Goal: Information Seeking & Learning: Check status

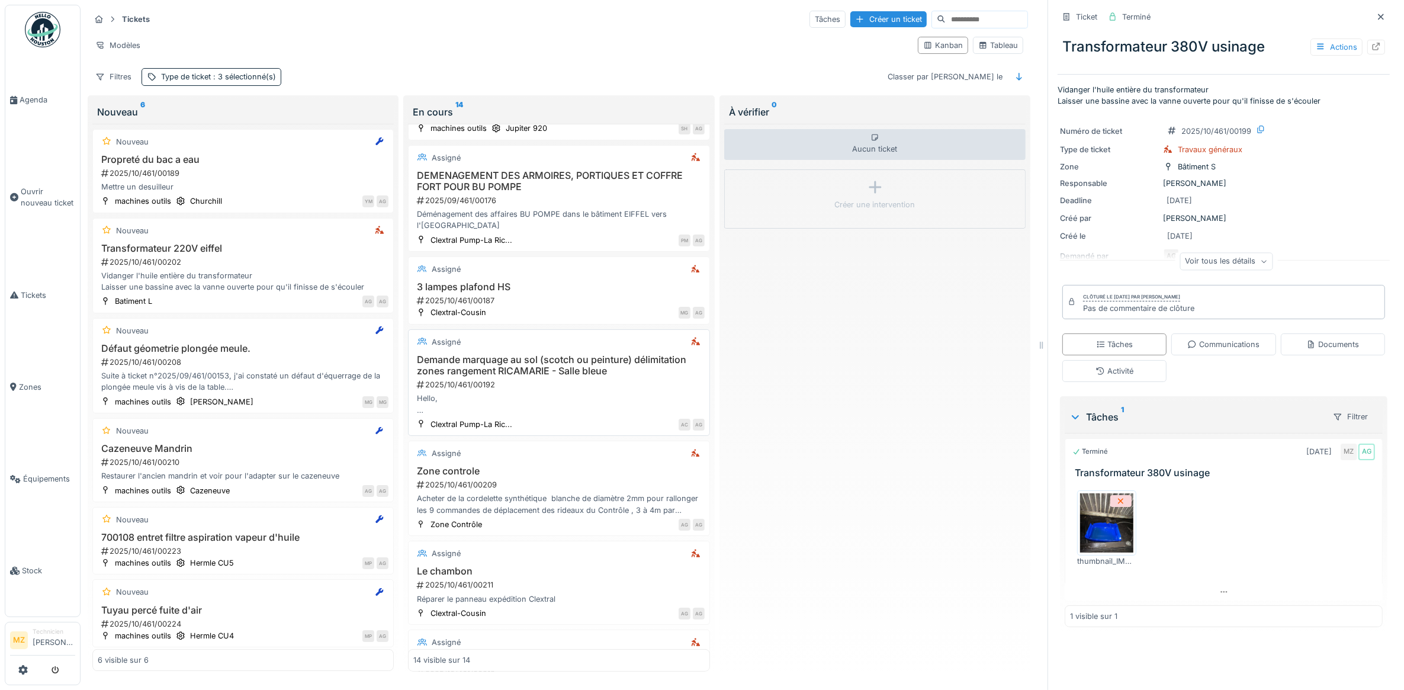
scroll to position [74, 0]
click at [491, 382] on div "Demande marquage au sol (scotch ou peinture) délimitation zones rangement RICAM…" at bounding box center [558, 384] width 291 height 62
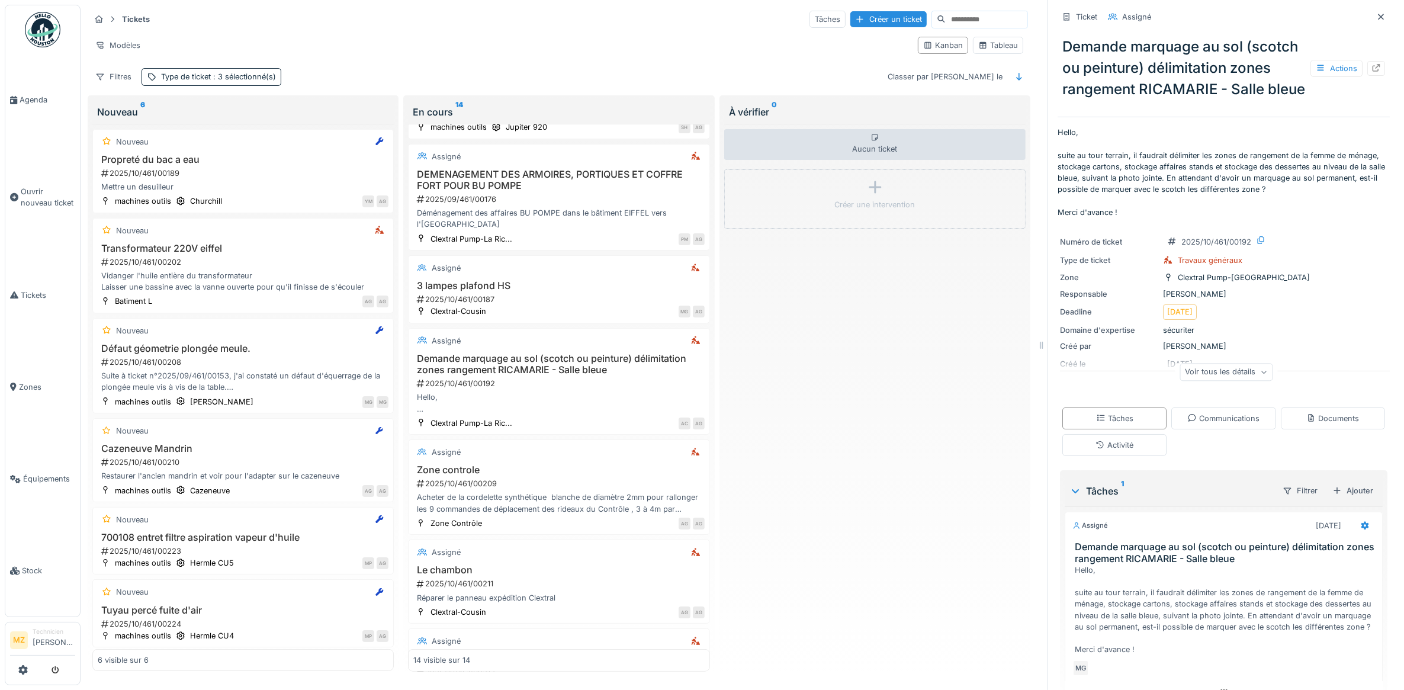
click at [1221, 381] on div "Voir tous les détails" at bounding box center [1225, 372] width 93 height 17
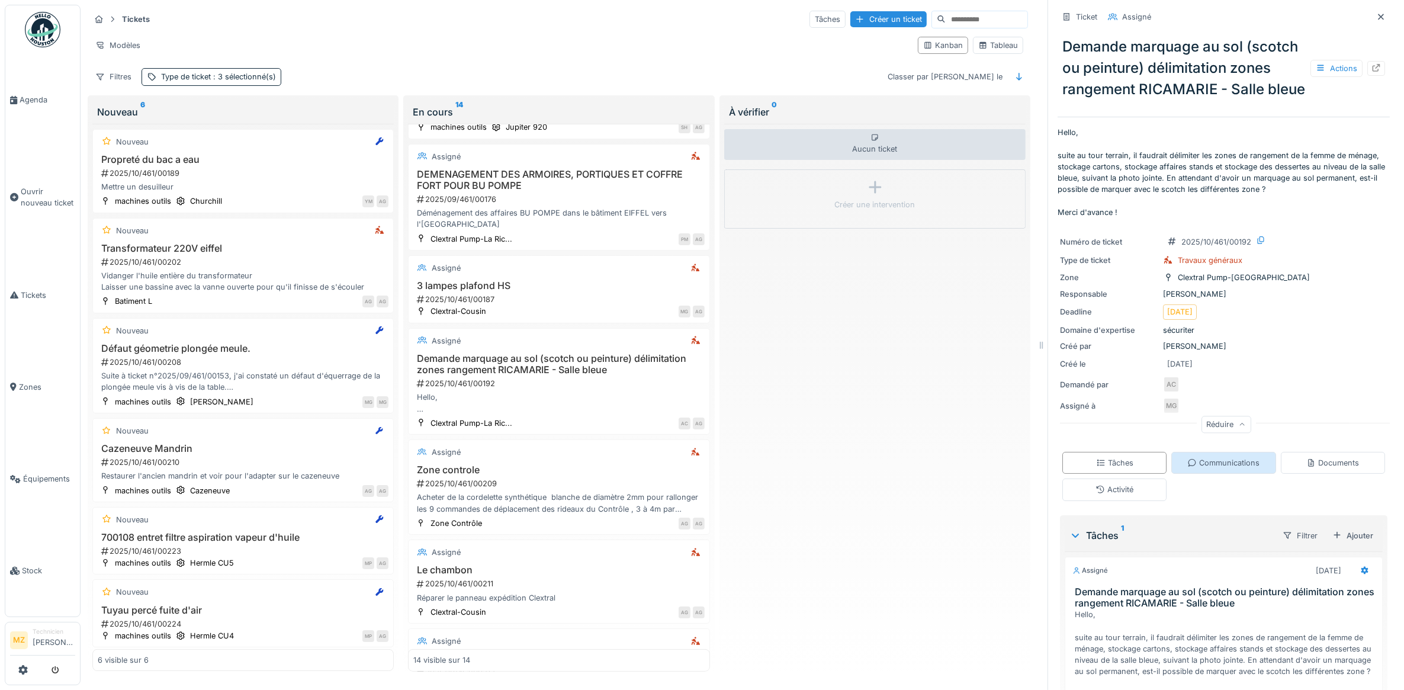
click at [1201, 433] on div "Réduire" at bounding box center [1226, 424] width 50 height 17
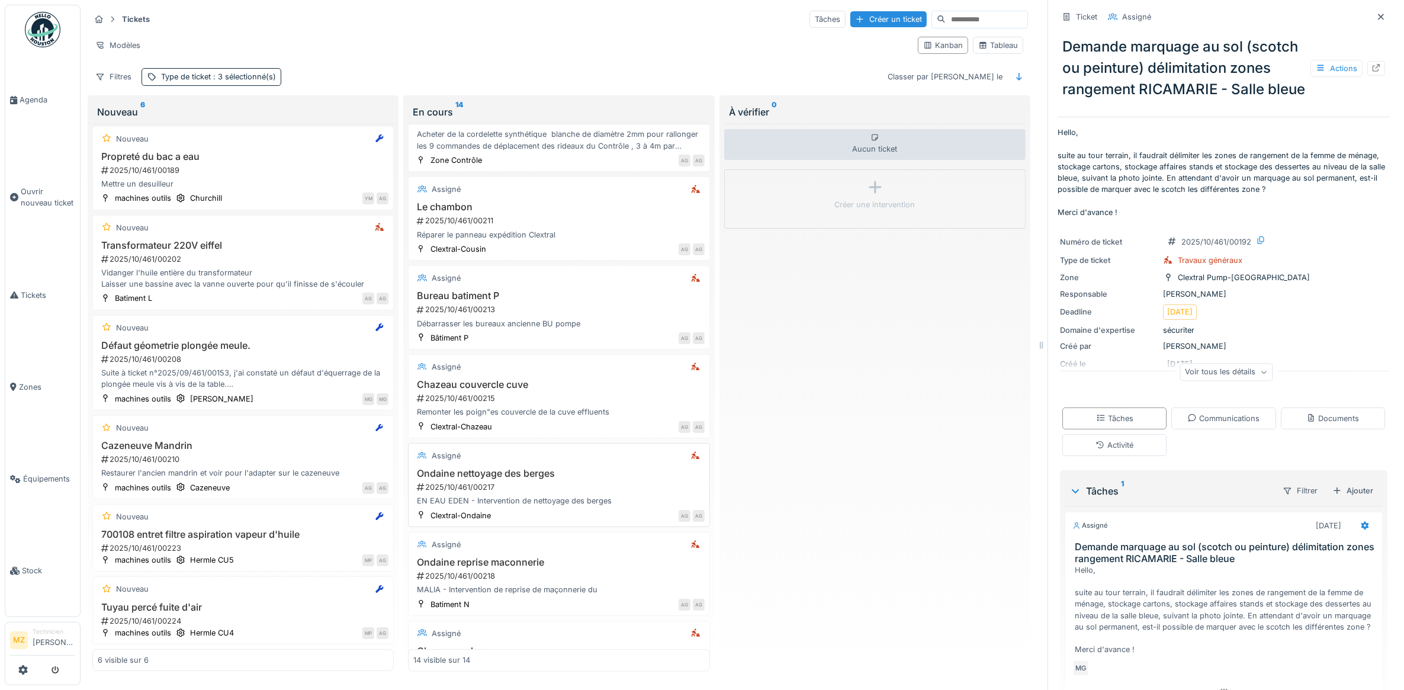
scroll to position [444, 0]
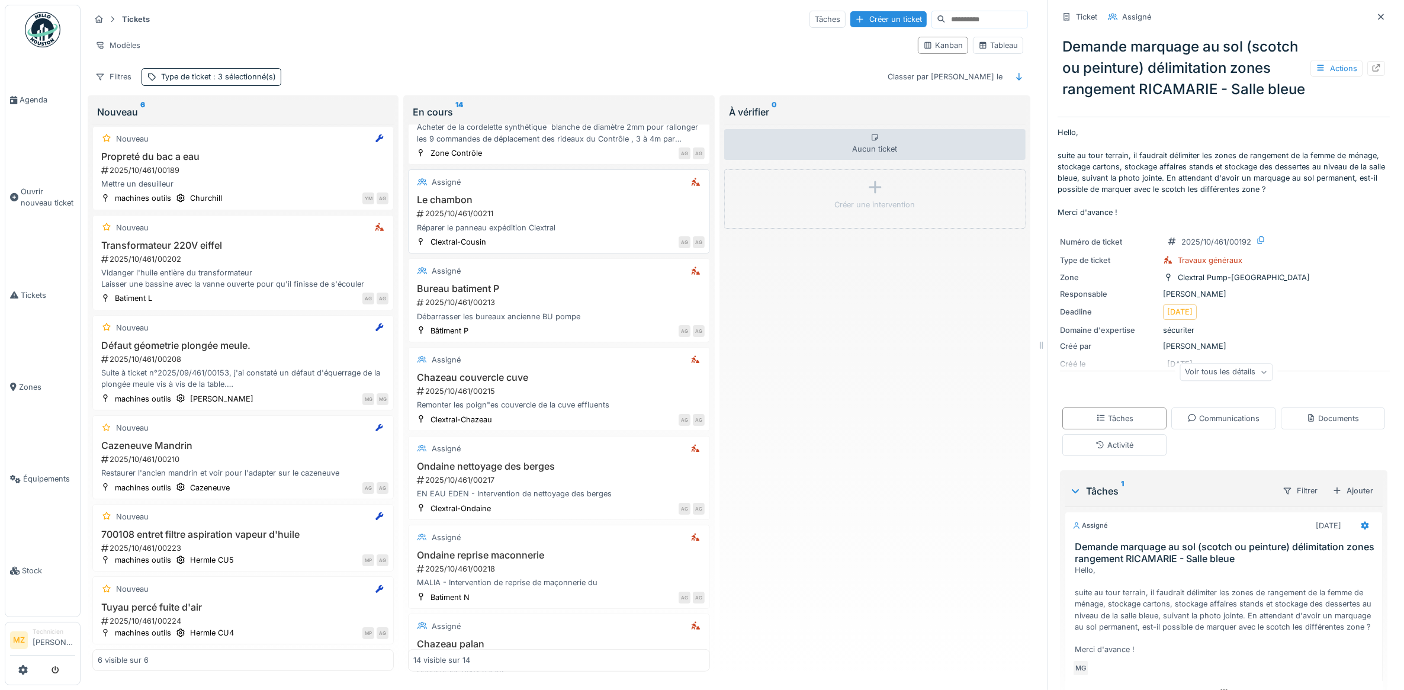
click at [569, 211] on div "2025/10/461/00211" at bounding box center [560, 213] width 288 height 11
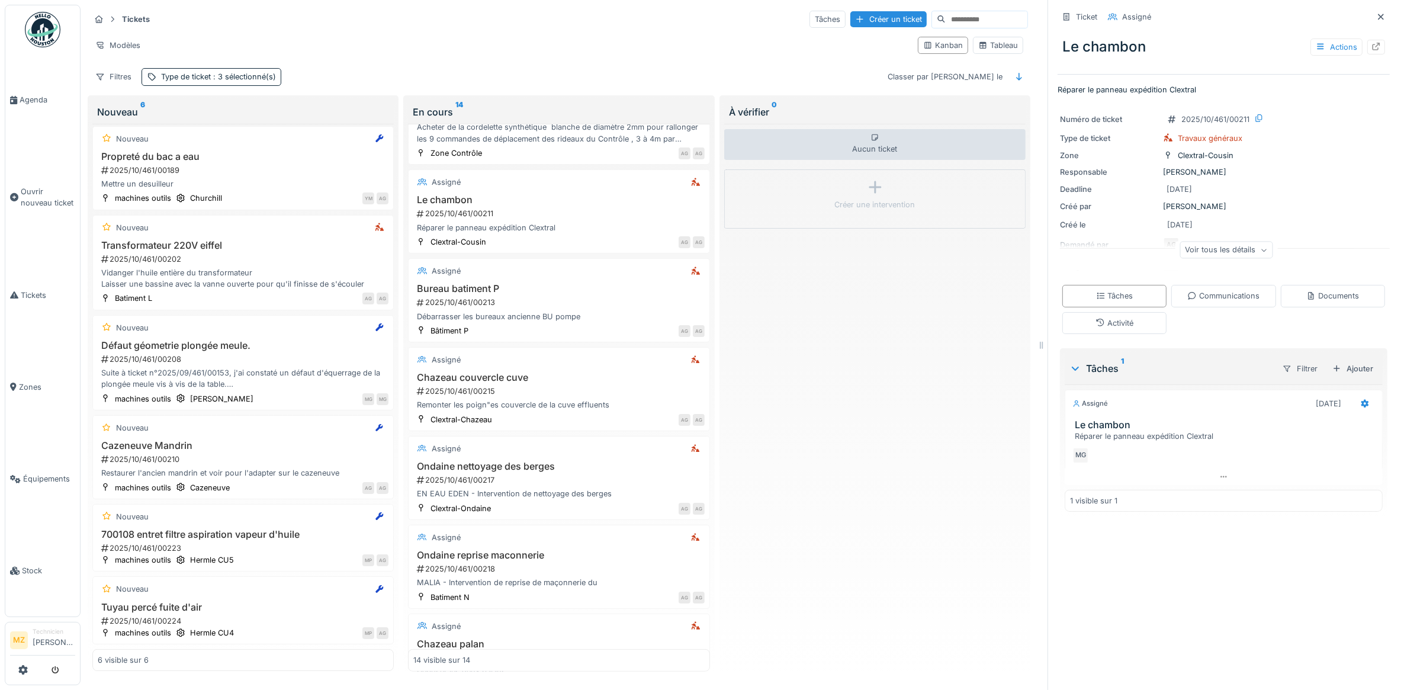
click at [1218, 242] on div "Voir tous les détails" at bounding box center [1225, 250] width 93 height 17
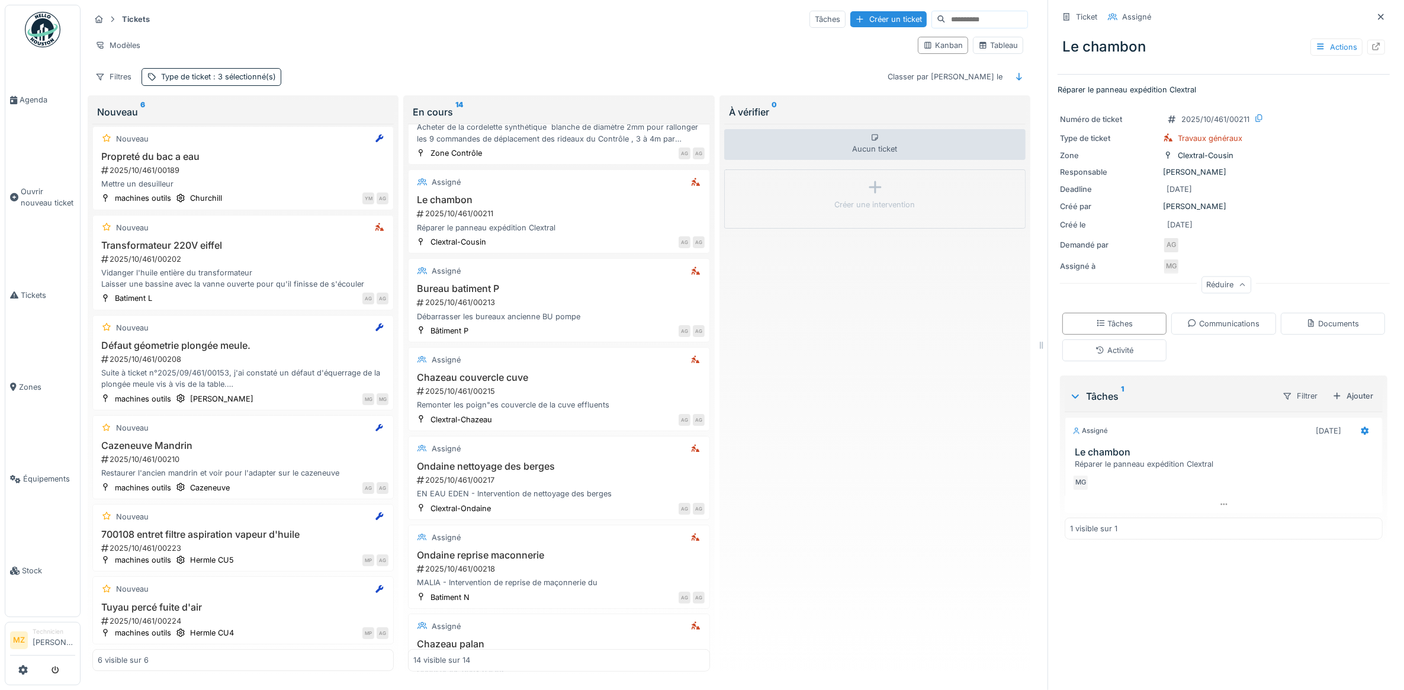
click at [1215, 279] on div "Réduire" at bounding box center [1226, 284] width 50 height 17
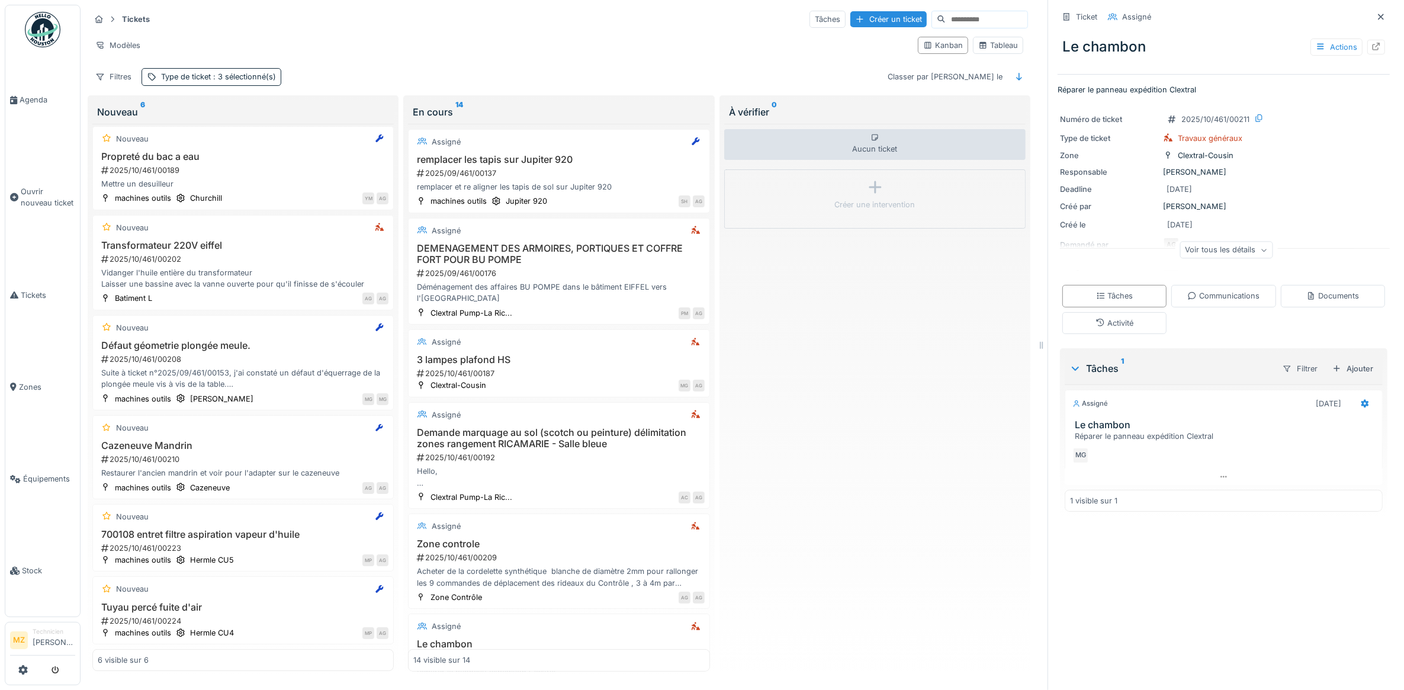
click at [1260, 250] on icon at bounding box center [1263, 250] width 7 height 6
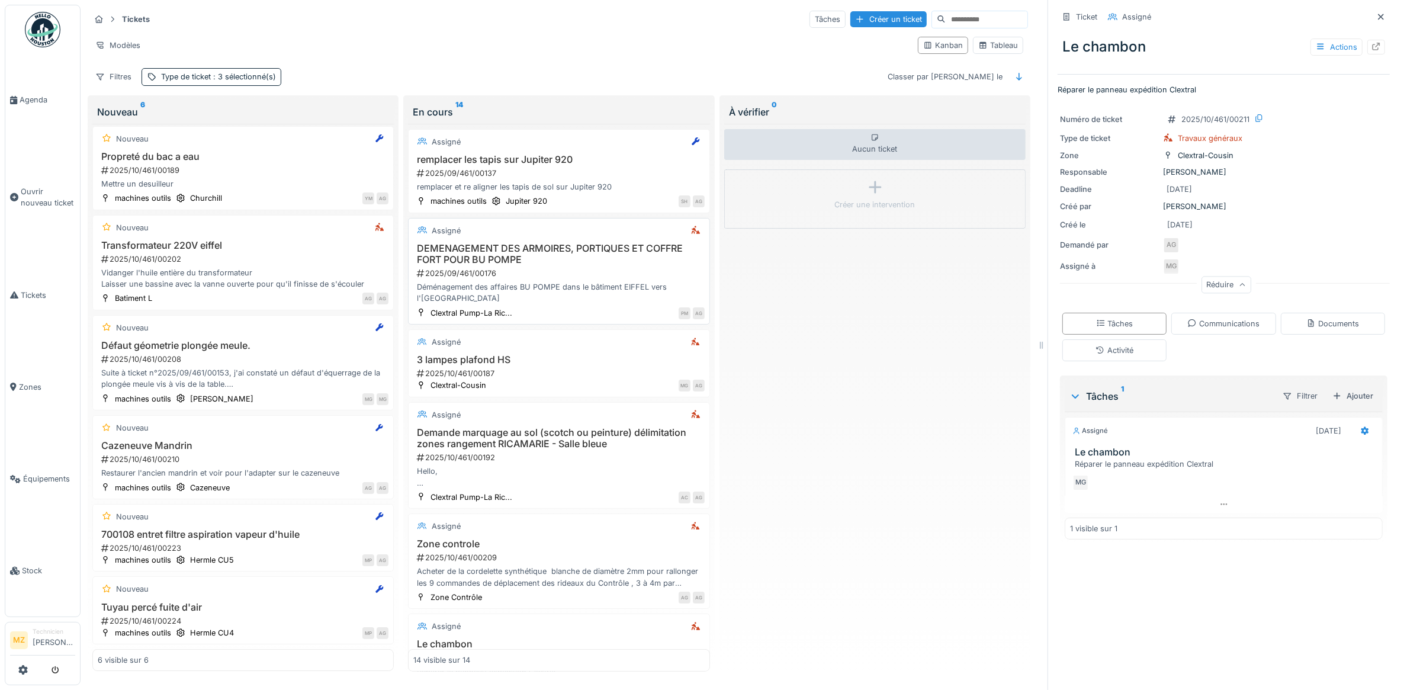
drag, startPoint x: 1214, startPoint y: 288, endPoint x: 668, endPoint y: 306, distance: 546.2
click at [1213, 288] on div "Réduire" at bounding box center [1226, 284] width 50 height 17
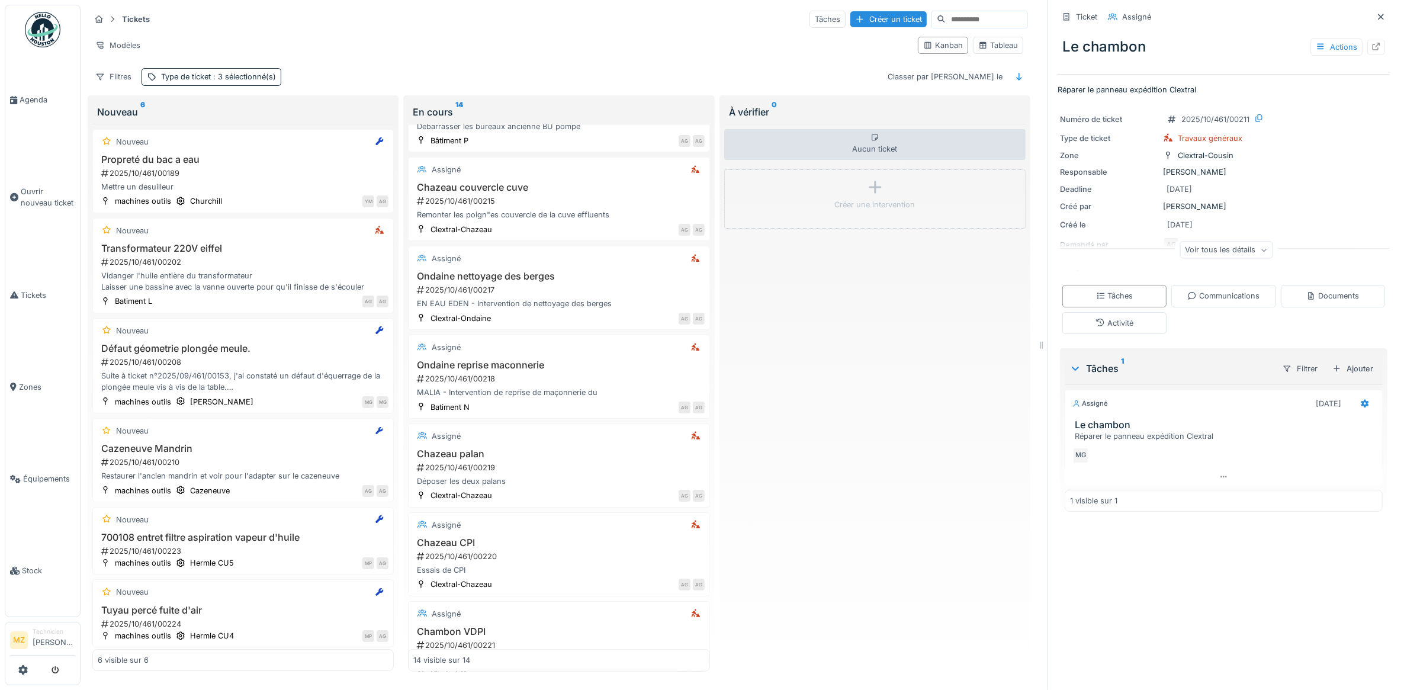
scroll to position [782, 0]
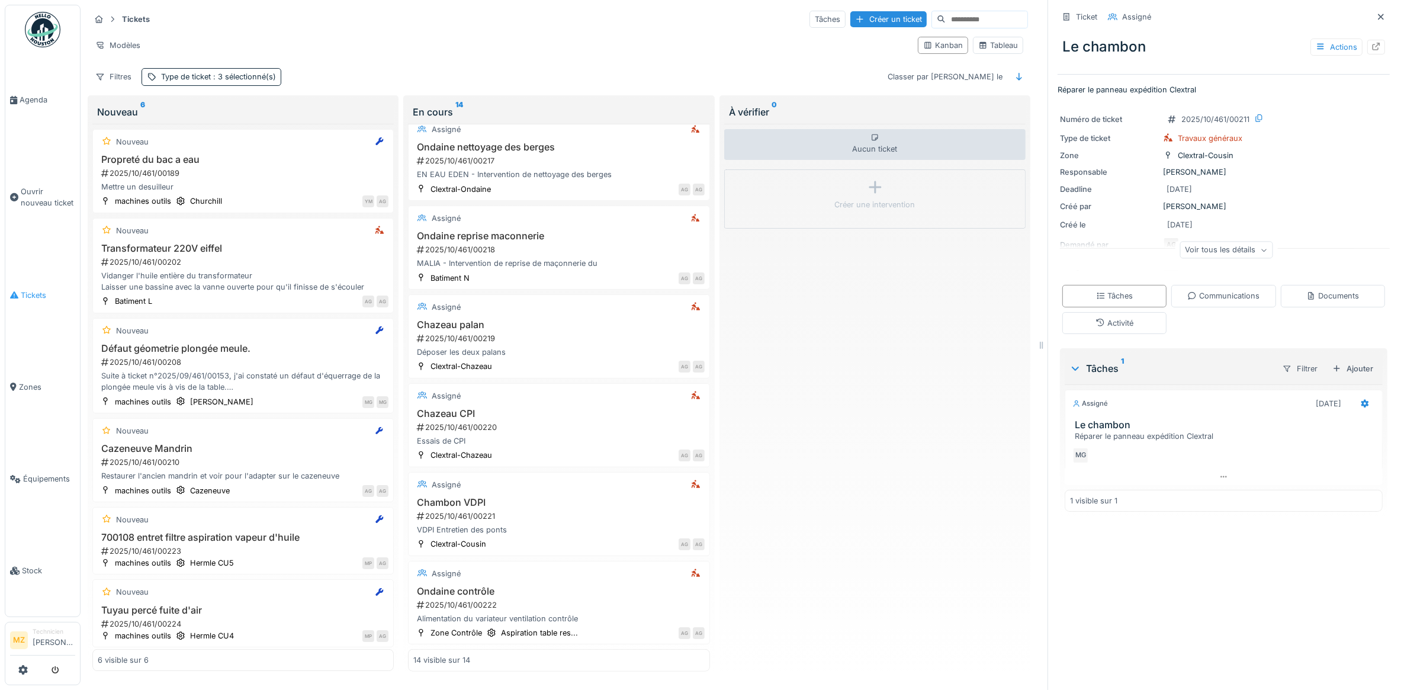
click at [52, 290] on span "Tickets" at bounding box center [48, 295] width 54 height 11
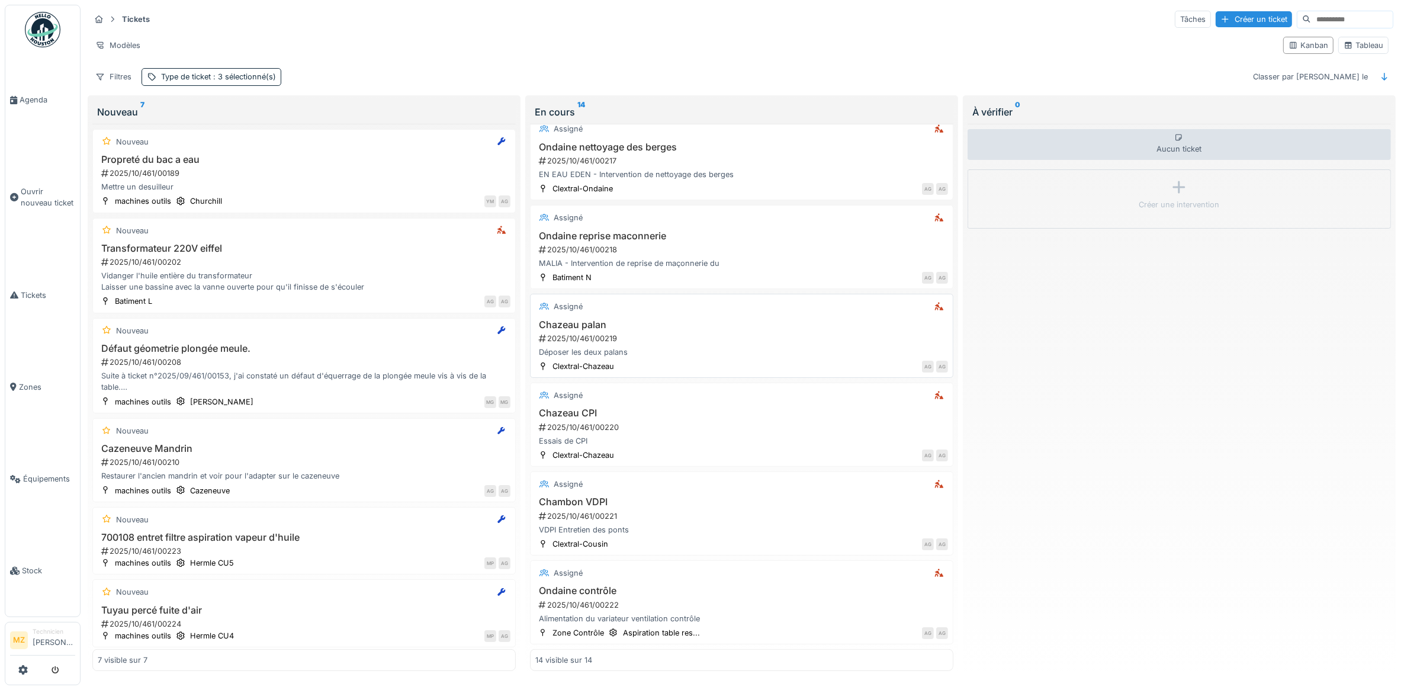
scroll to position [759, 0]
click at [717, 435] on div "Essais de CPI" at bounding box center [741, 440] width 413 height 11
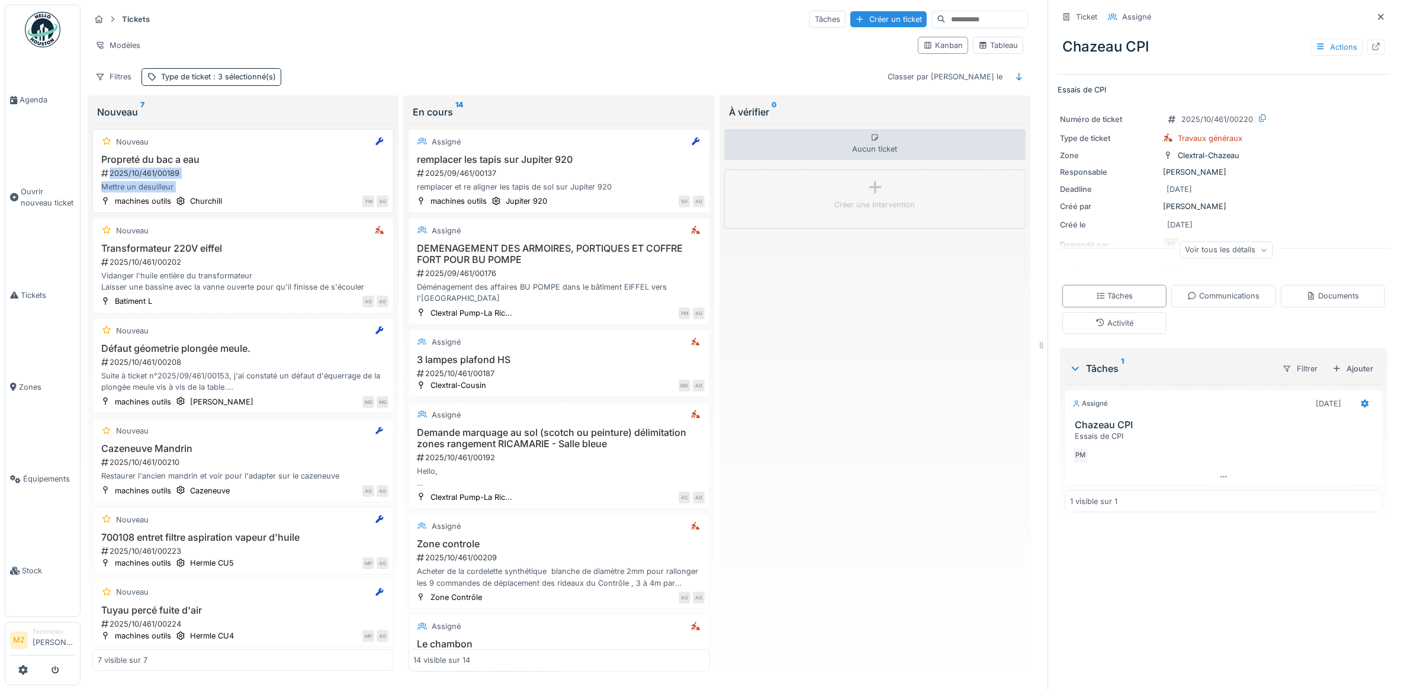
drag, startPoint x: 242, startPoint y: 166, endPoint x: 247, endPoint y: 170, distance: 6.9
click at [252, 187] on div "Propreté du bac a eau 2025/10/461/00189 Mettre un desuilleur" at bounding box center [243, 173] width 291 height 39
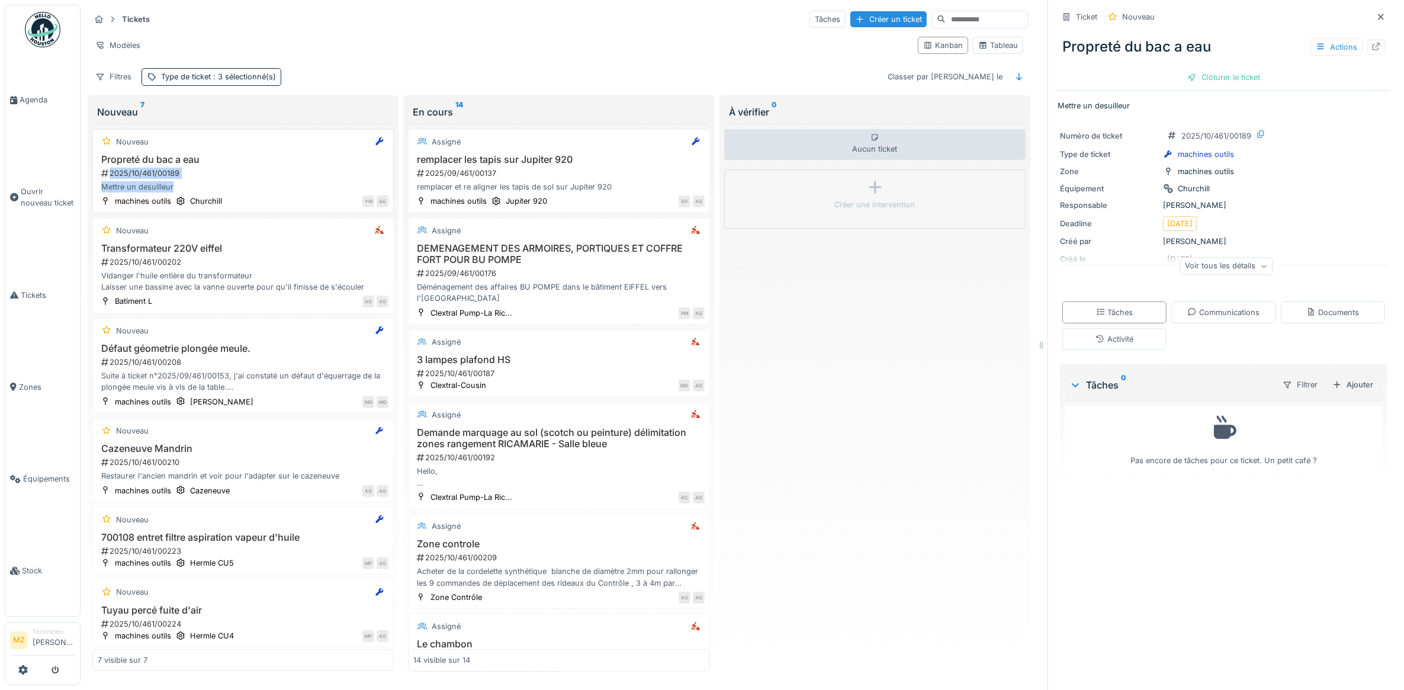
click at [294, 169] on div "Propreté du bac a eau 2025/10/461/00189 Mettre un desuilleur" at bounding box center [243, 173] width 291 height 39
click at [1218, 271] on div "Voir tous les détails" at bounding box center [1225, 266] width 93 height 17
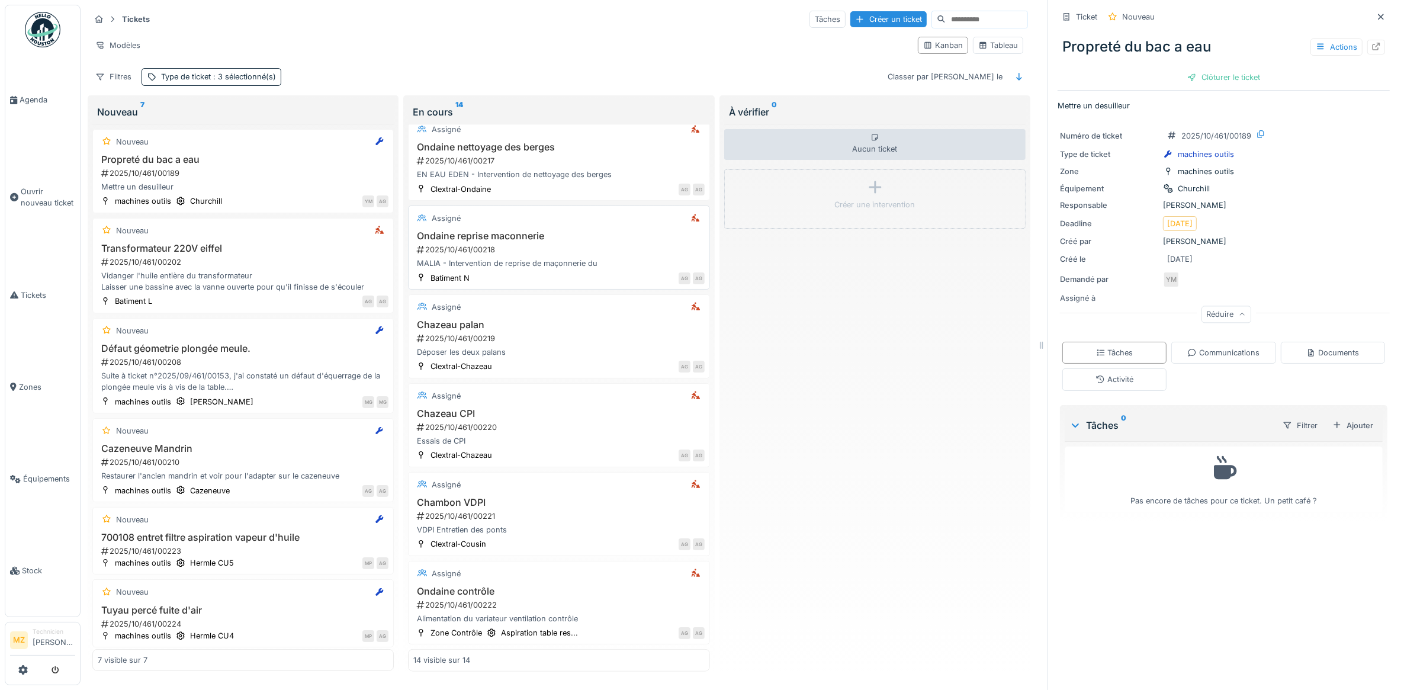
scroll to position [11, 0]
